Goal: Task Accomplishment & Management: Manage account settings

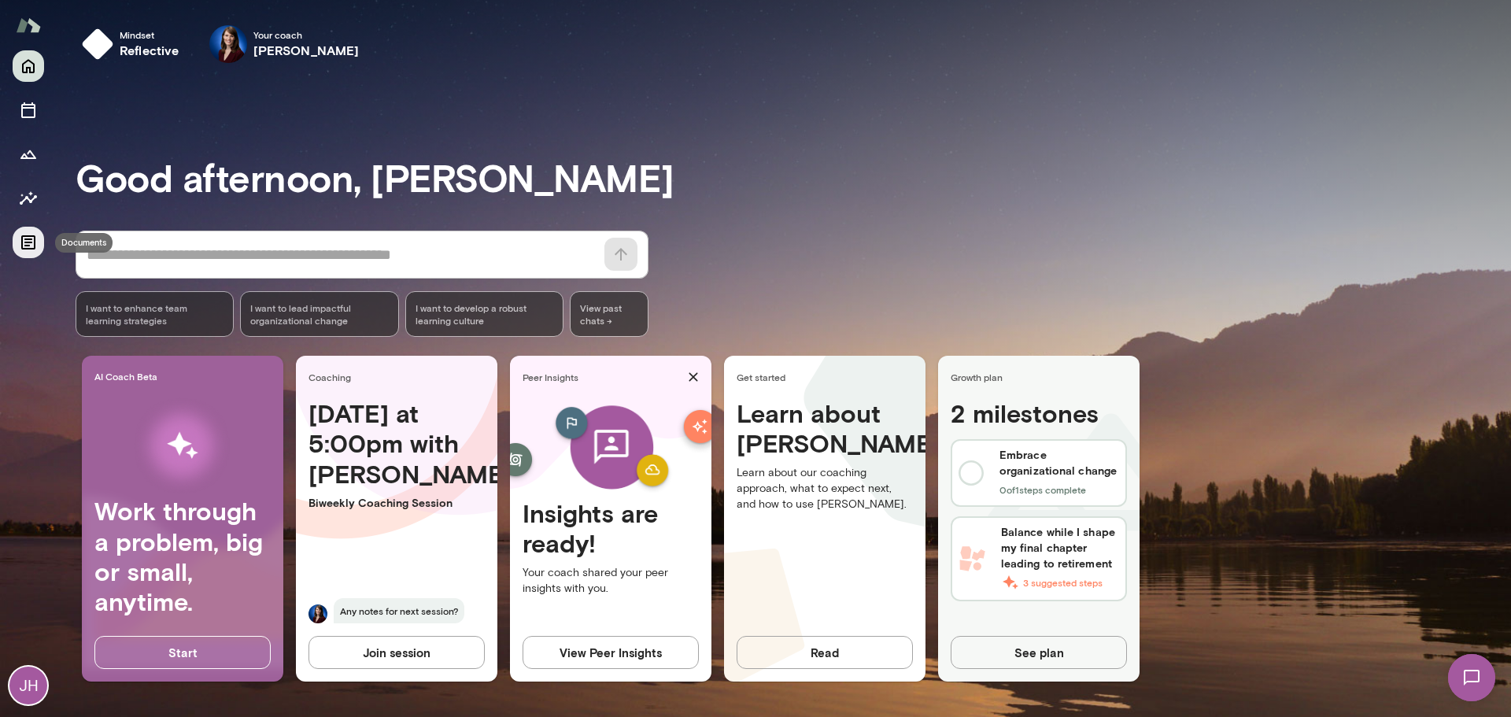
click at [28, 237] on icon "Documents" at bounding box center [28, 242] width 14 height 14
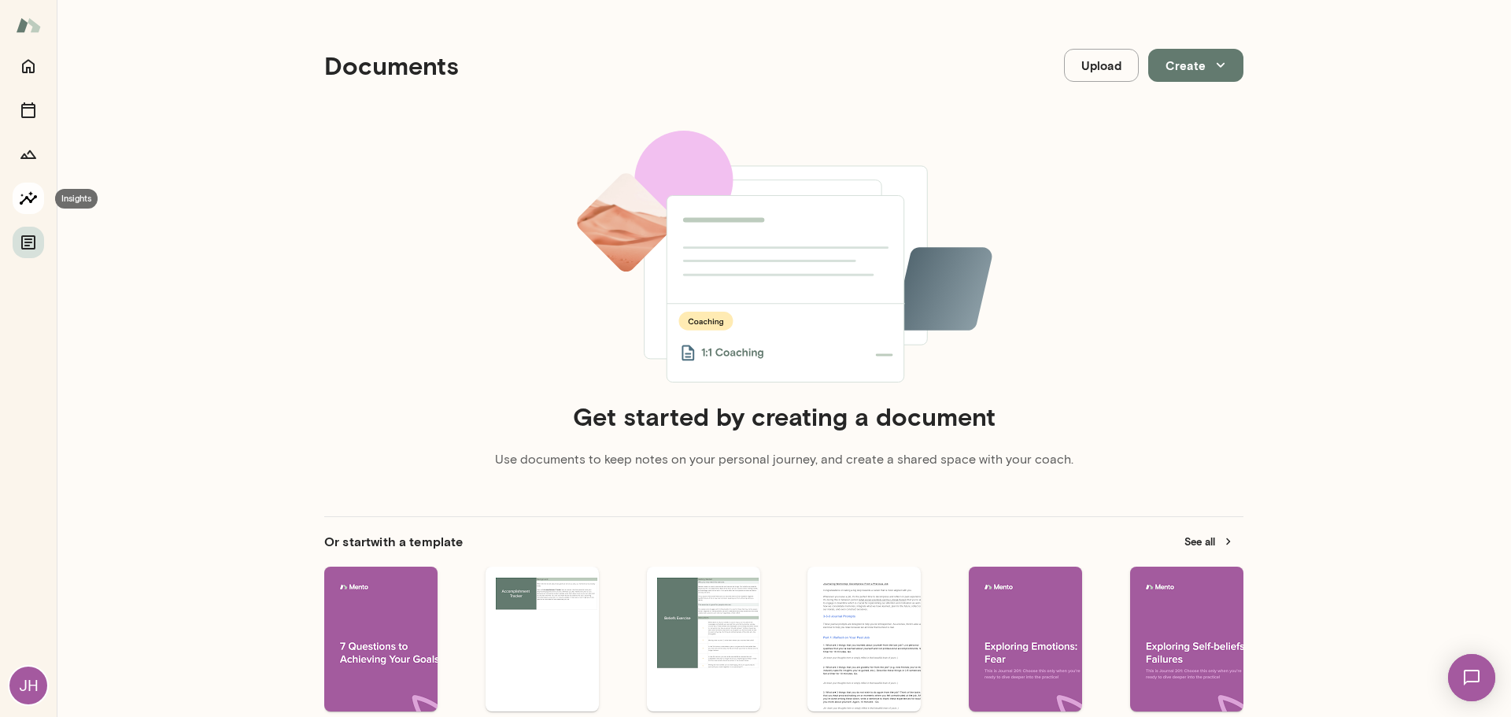
click at [28, 201] on icon "Insights" at bounding box center [28, 198] width 19 height 19
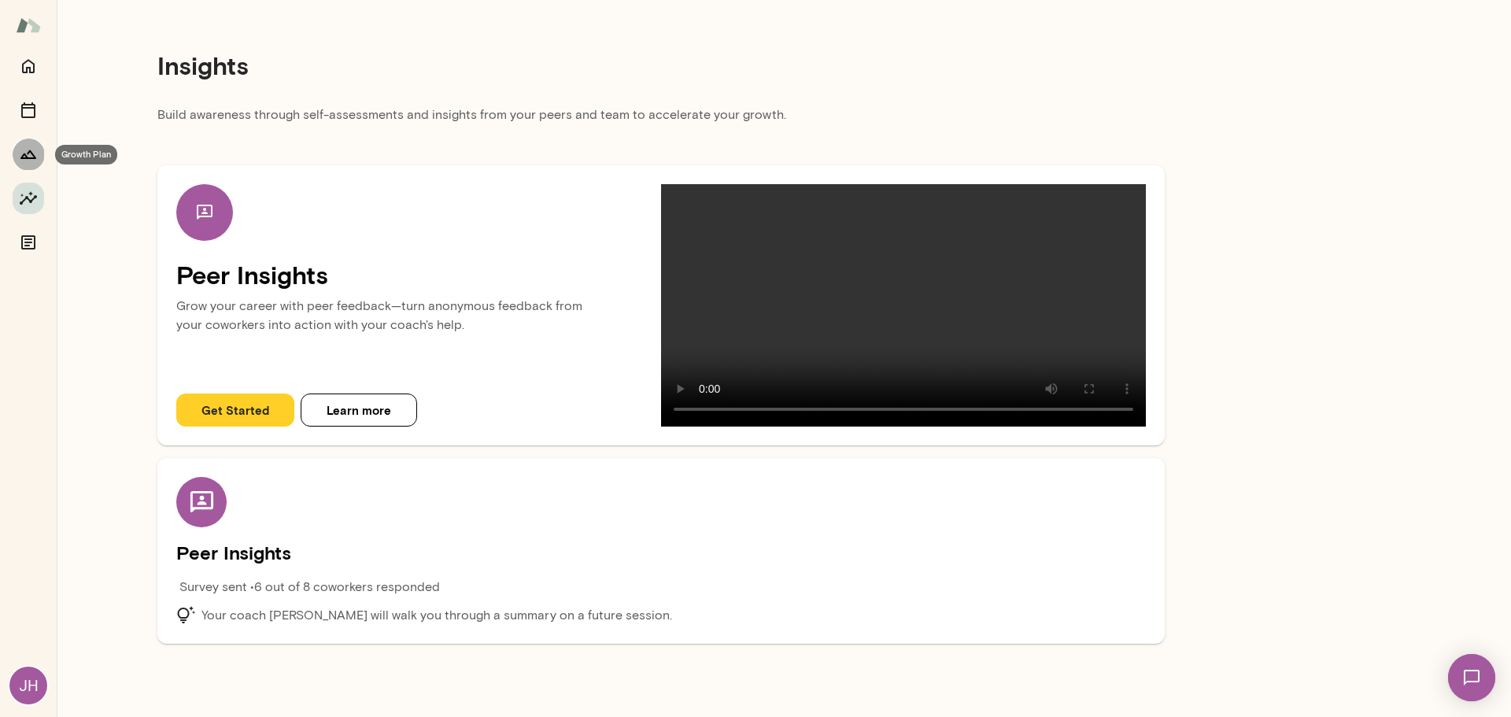
click at [17, 140] on button "Growth Plan" at bounding box center [28, 153] width 31 height 31
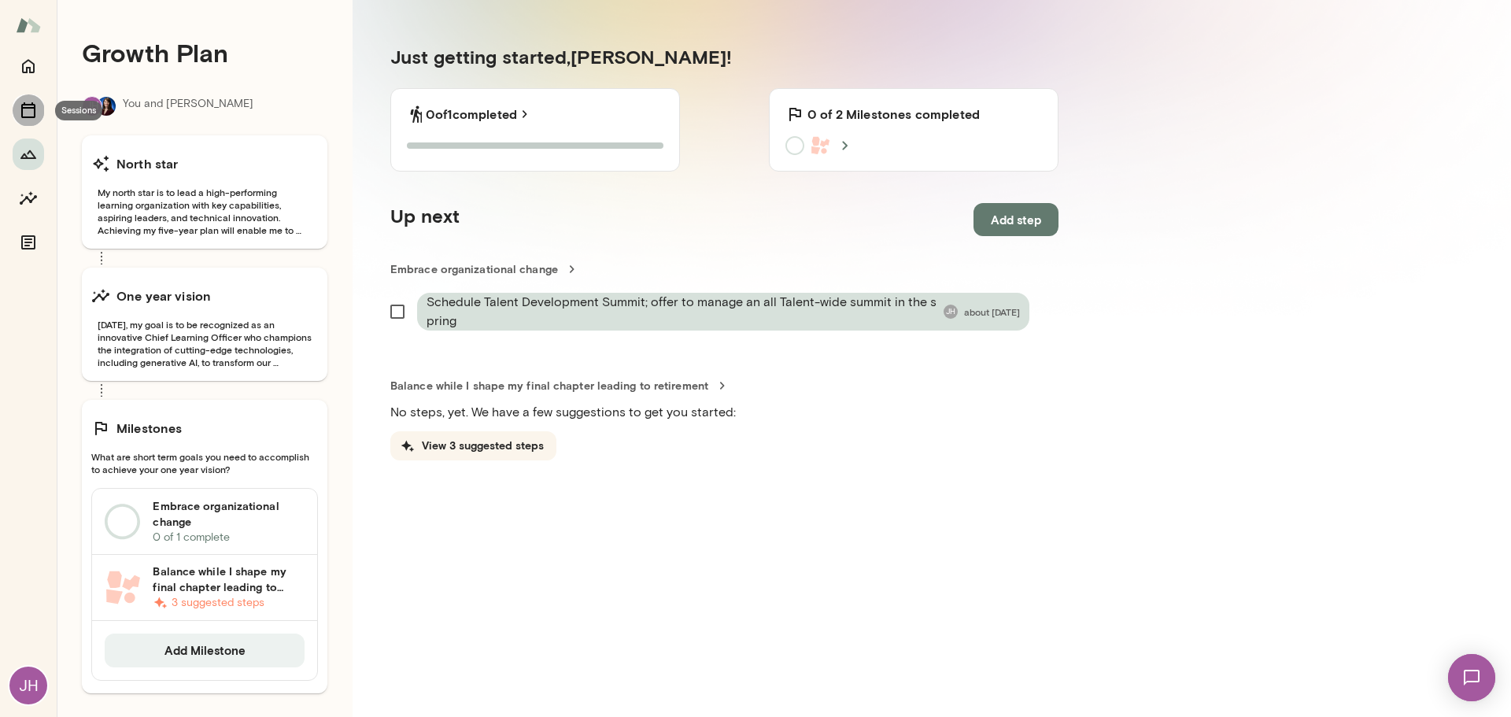
click at [24, 113] on icon "Sessions" at bounding box center [28, 110] width 19 height 19
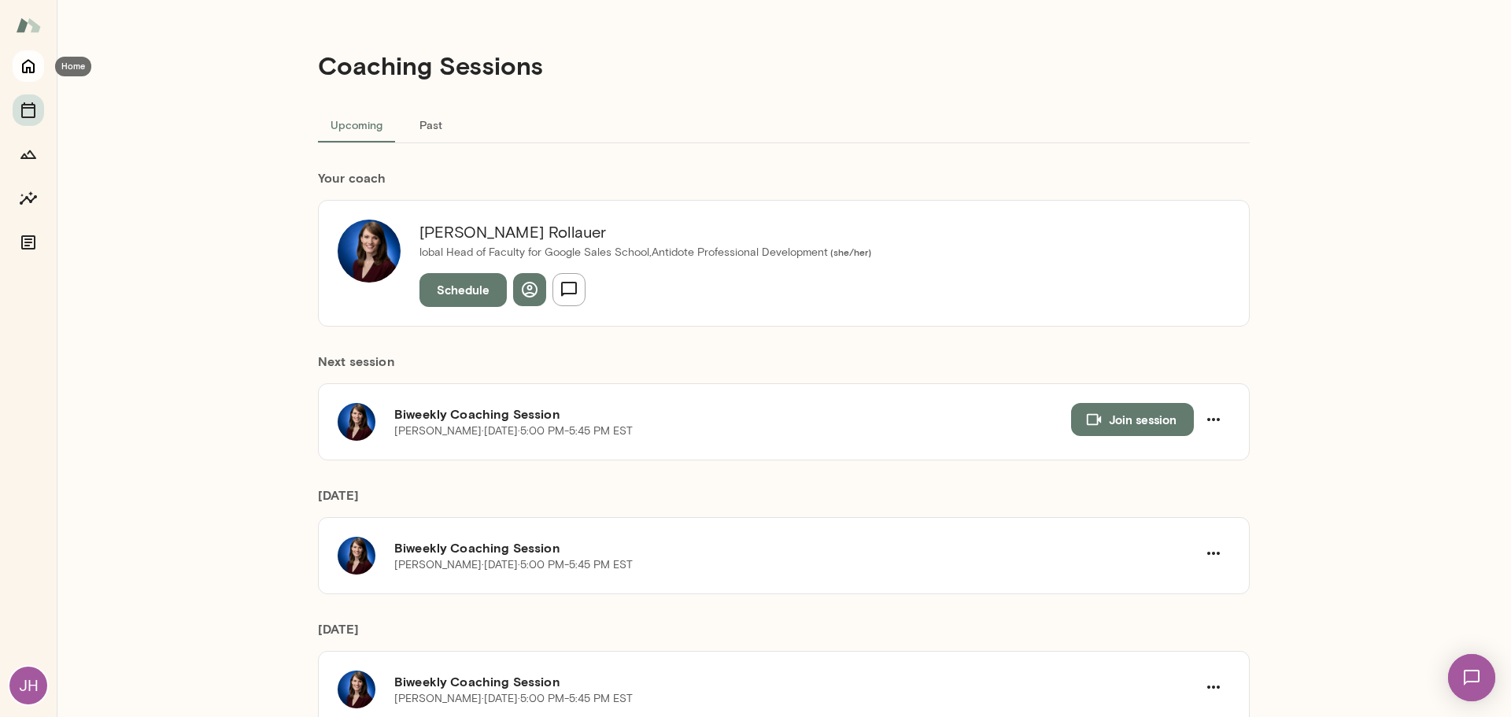
click at [23, 62] on icon "Home" at bounding box center [28, 66] width 19 height 19
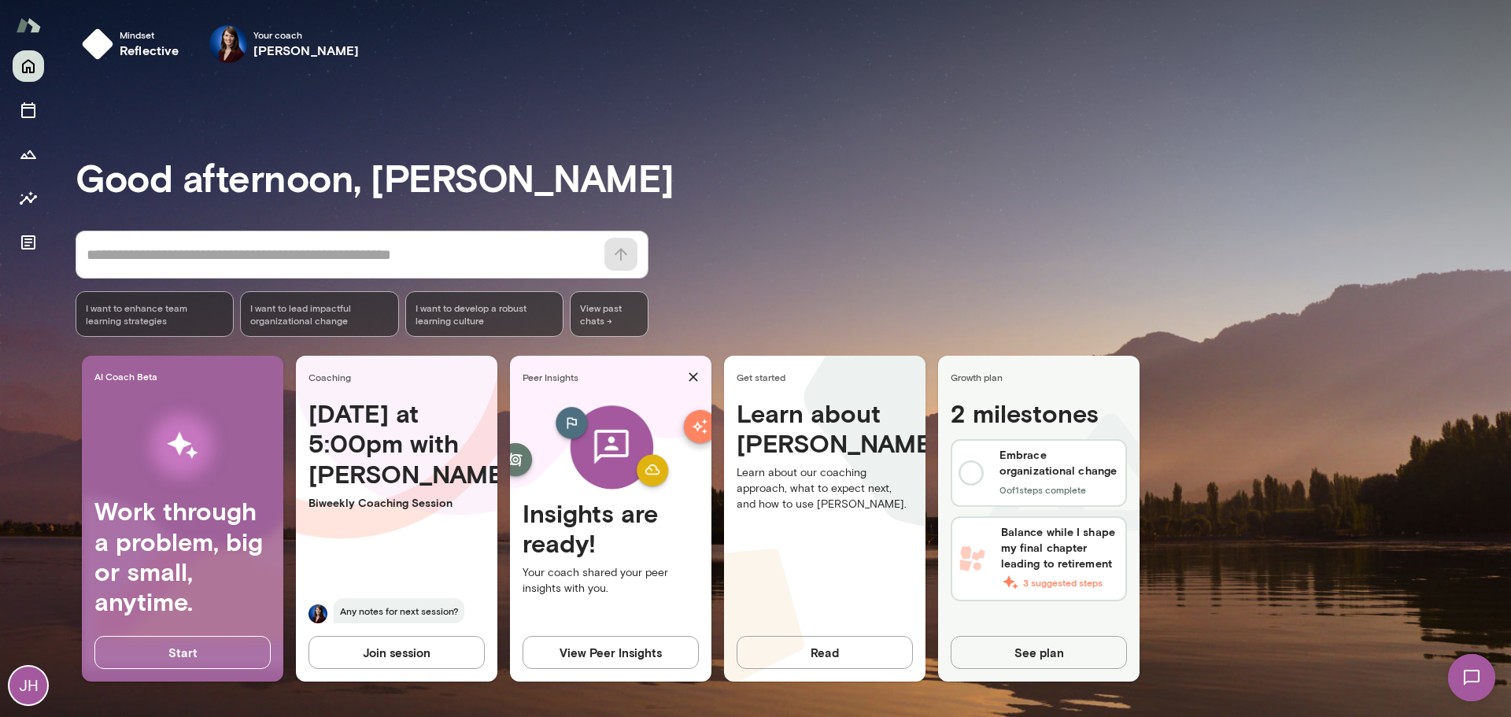
click at [24, 689] on div "JH" at bounding box center [28, 686] width 38 height 38
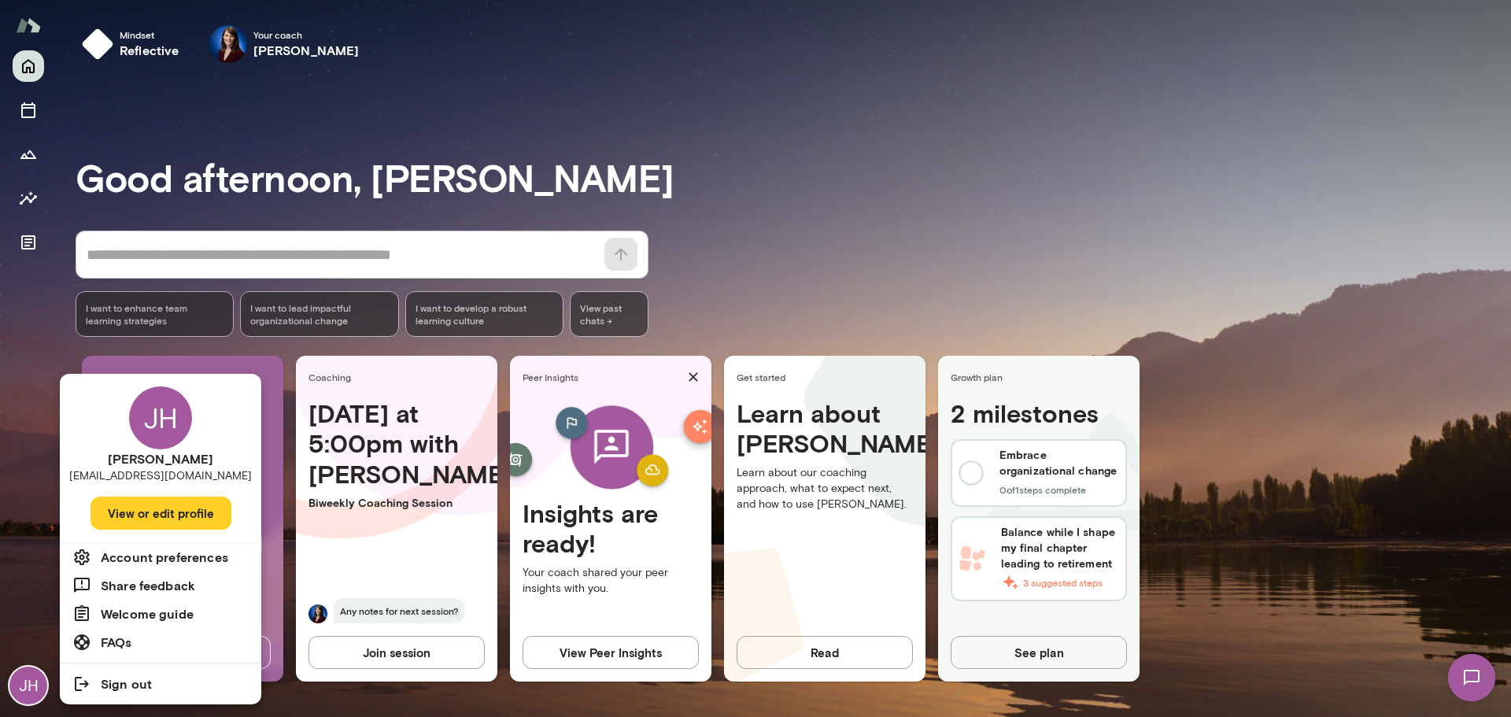
click at [154, 560] on h6 "Account preferences" at bounding box center [164, 557] width 127 height 19
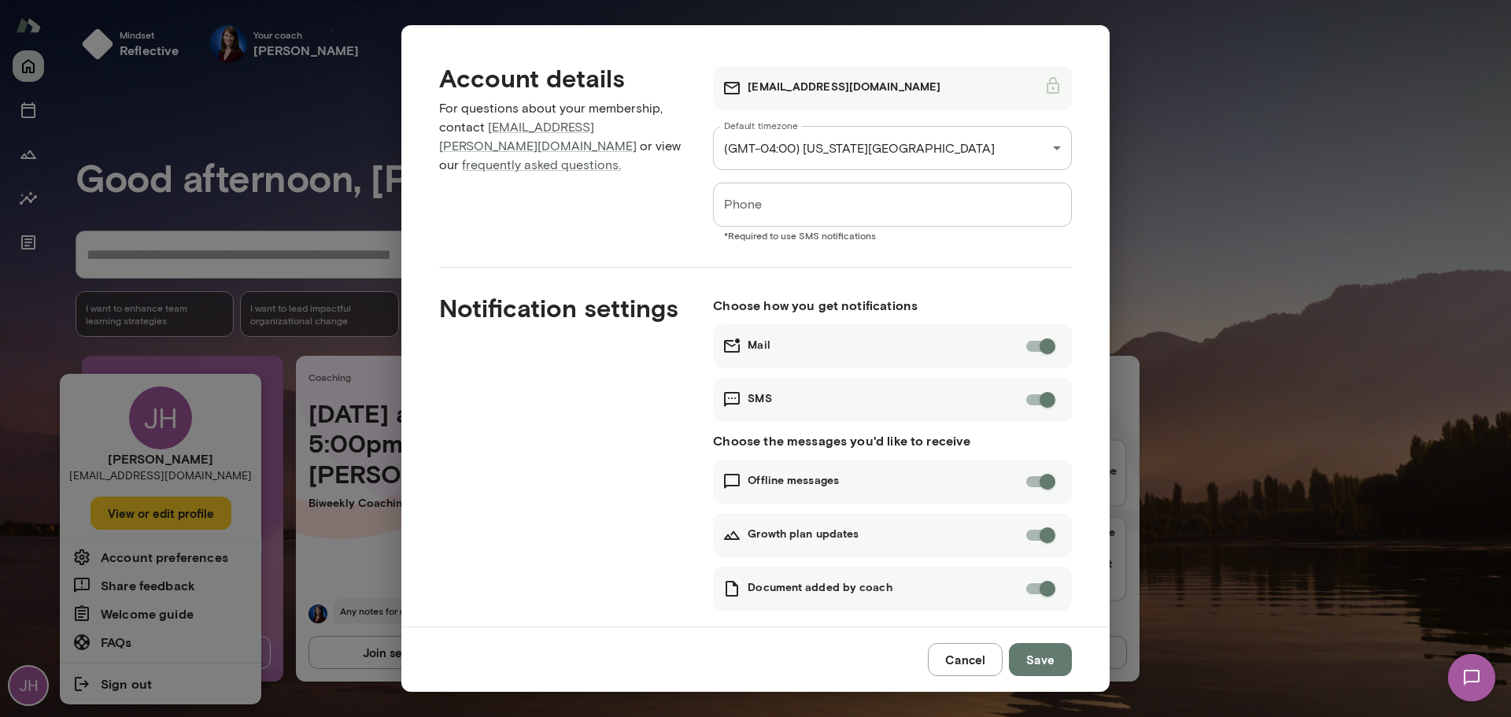
click at [1172, 233] on div "**********" at bounding box center [755, 358] width 1511 height 717
click at [968, 658] on button "Cancel" at bounding box center [965, 659] width 75 height 33
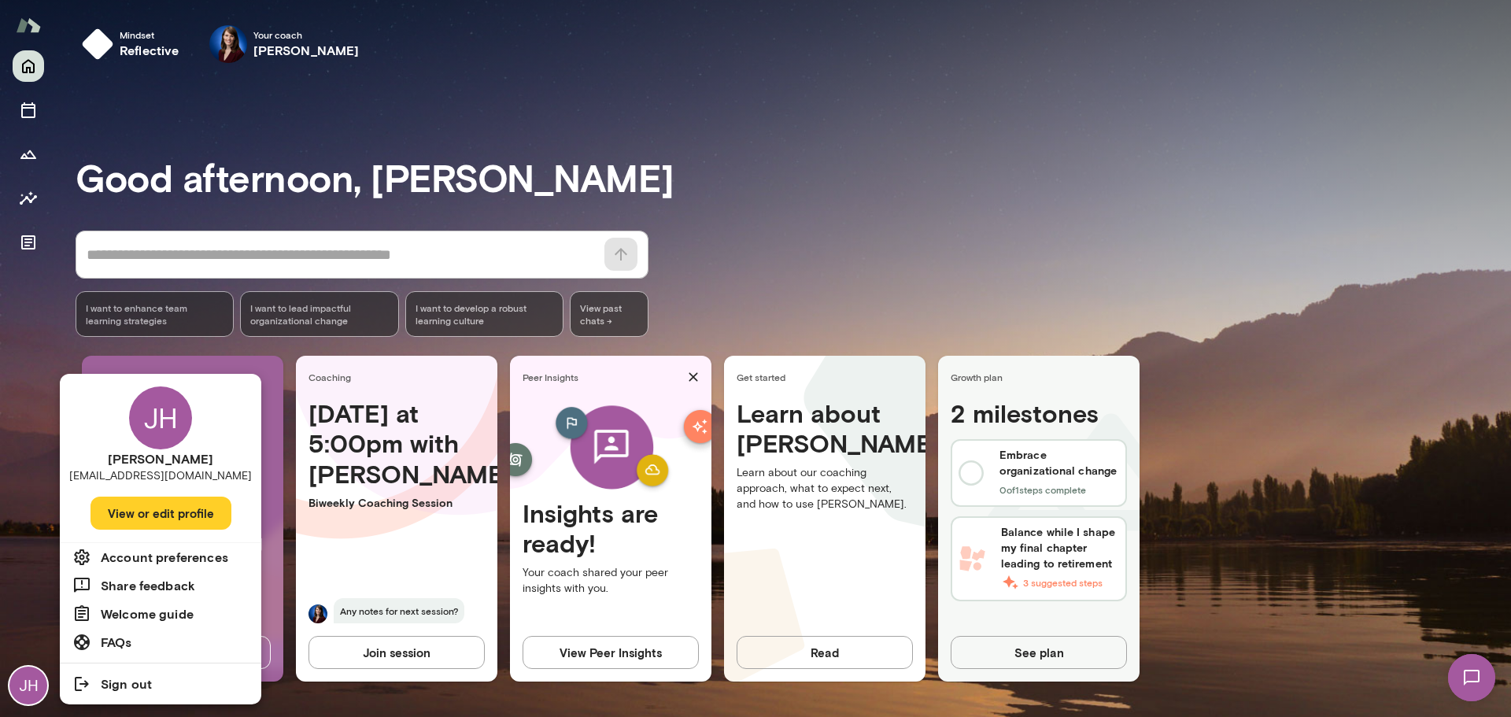
click at [26, 20] on div at bounding box center [755, 358] width 1511 height 717
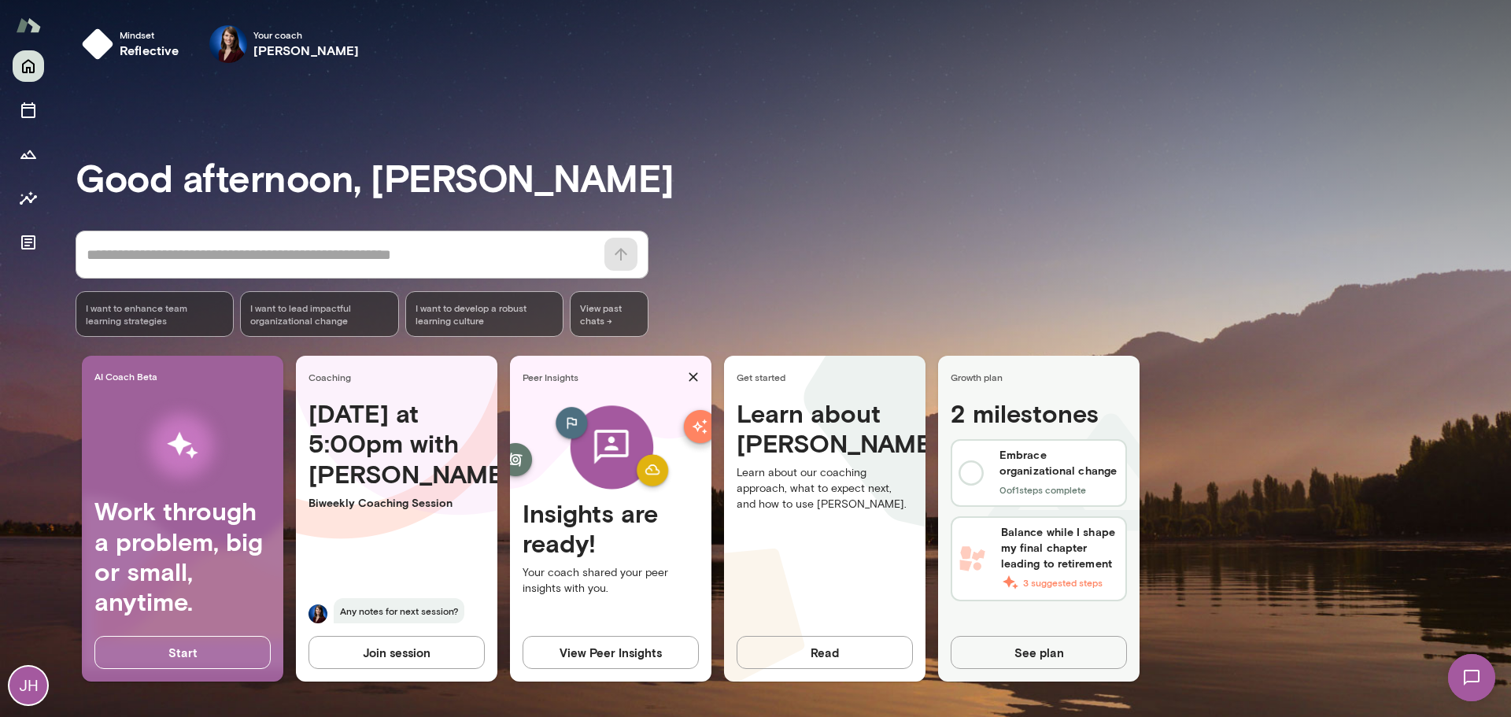
click at [20, 27] on img at bounding box center [28, 25] width 25 height 30
click at [25, 246] on icon "Documents" at bounding box center [28, 242] width 14 height 14
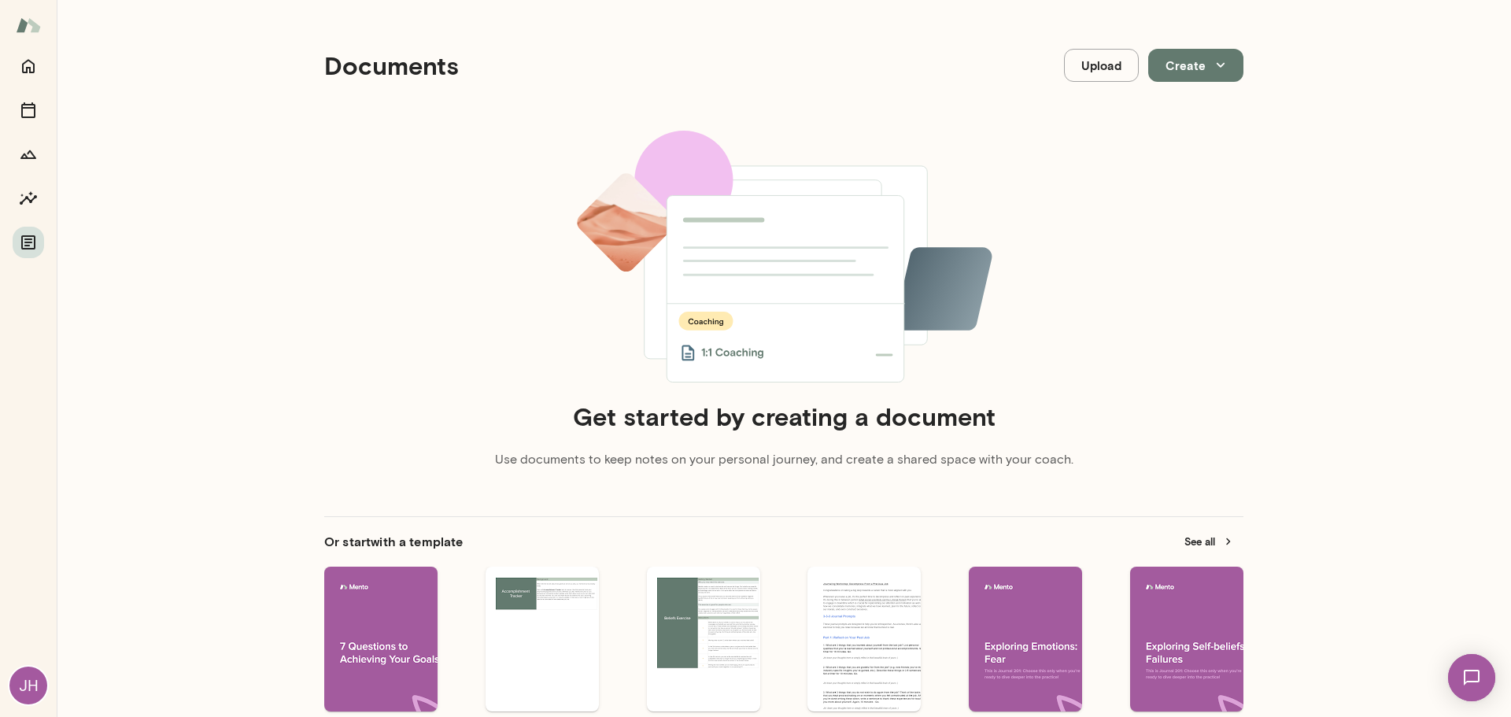
click at [35, 682] on div "JH" at bounding box center [28, 686] width 38 height 38
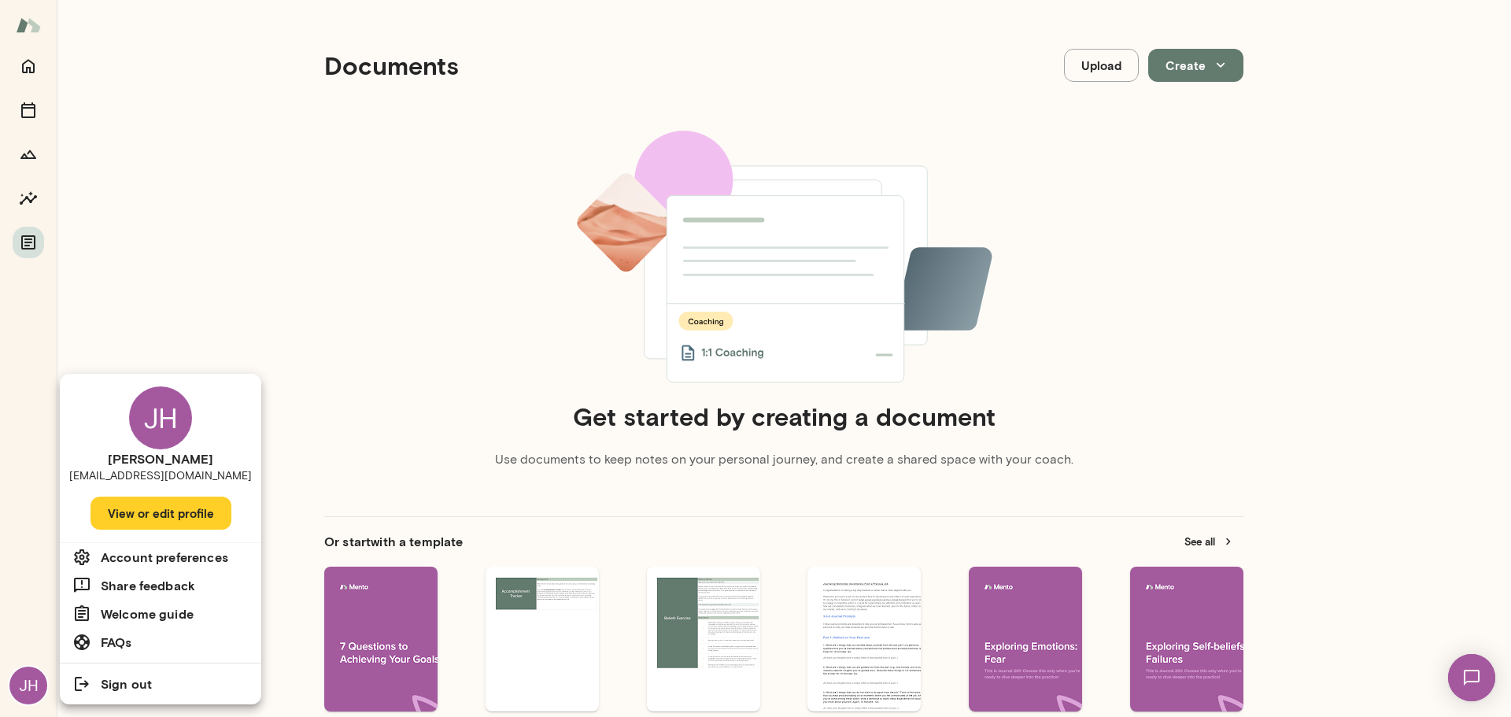
click at [410, 338] on div at bounding box center [755, 358] width 1511 height 717
